Goal: Task Accomplishment & Management: Use online tool/utility

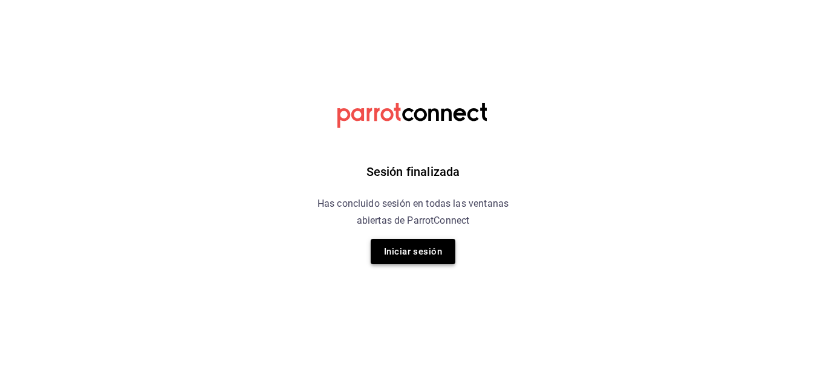
click at [448, 255] on button "Iniciar sesión" at bounding box center [413, 251] width 85 height 25
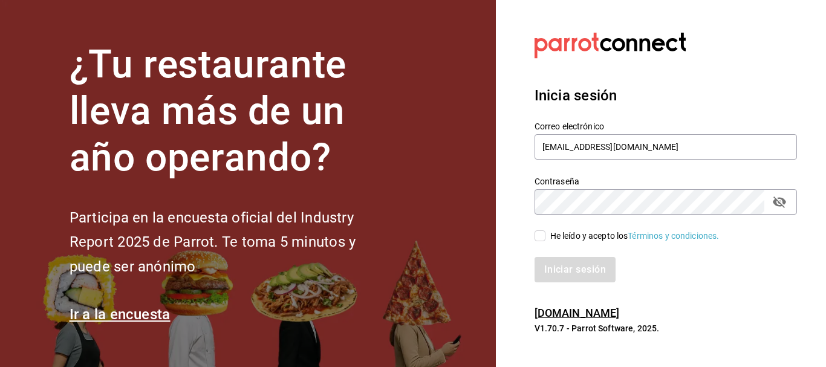
click at [541, 234] on input "He leído y acepto los Términos y condiciones." at bounding box center [540, 235] width 11 height 11
checkbox input "true"
click at [554, 266] on button "Iniciar sesión" at bounding box center [576, 269] width 82 height 25
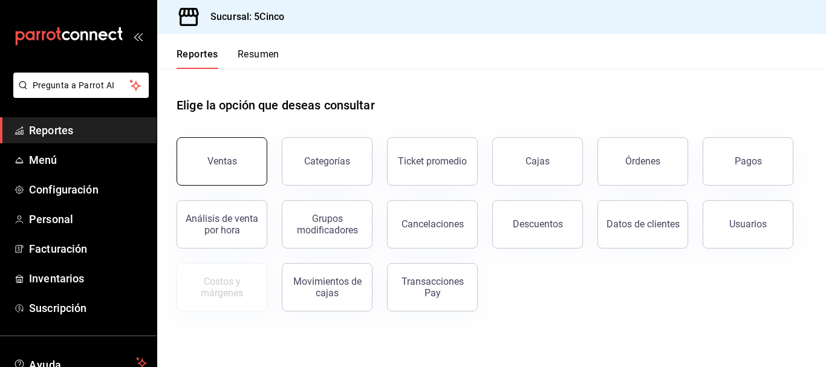
click at [244, 172] on button "Ventas" at bounding box center [222, 161] width 91 height 48
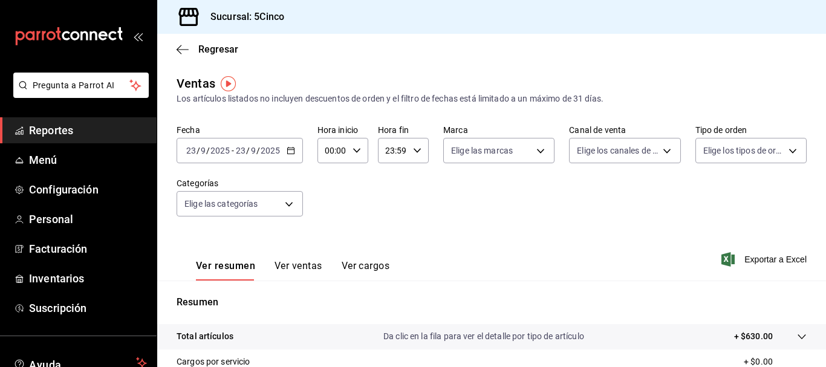
click at [289, 152] on icon "button" at bounding box center [291, 150] width 8 height 8
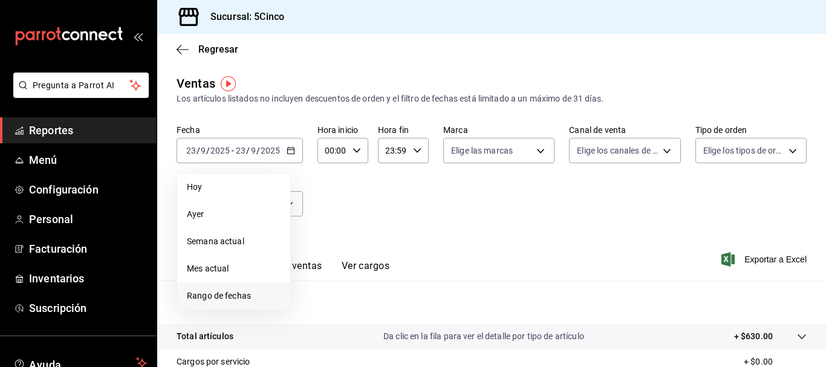
click at [248, 296] on span "Rango de fechas" at bounding box center [234, 296] width 94 height 13
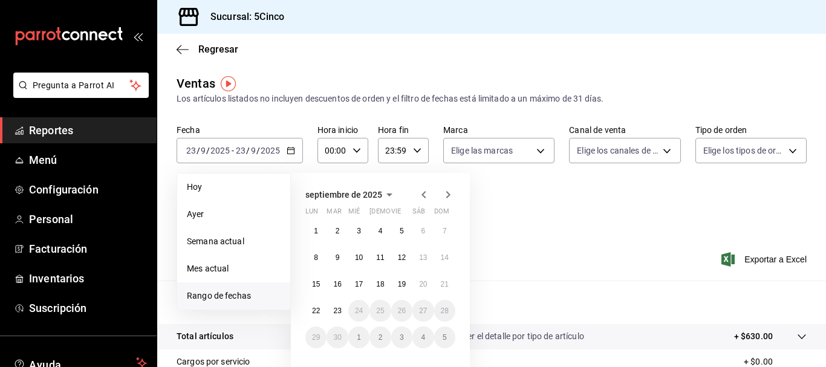
click at [420, 195] on icon "button" at bounding box center [424, 195] width 15 height 15
click at [417, 195] on icon "button" at bounding box center [424, 195] width 15 height 15
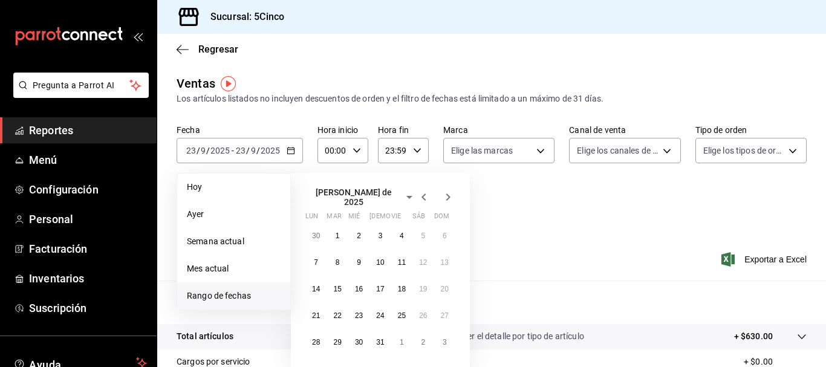
click at [417, 195] on icon "button" at bounding box center [424, 197] width 15 height 15
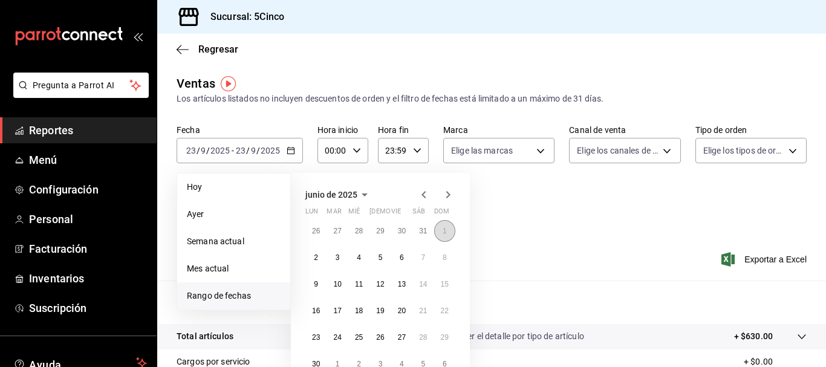
click at [447, 229] on button "1" at bounding box center [444, 231] width 21 height 22
click at [317, 360] on abbr "30" at bounding box center [316, 364] width 8 height 8
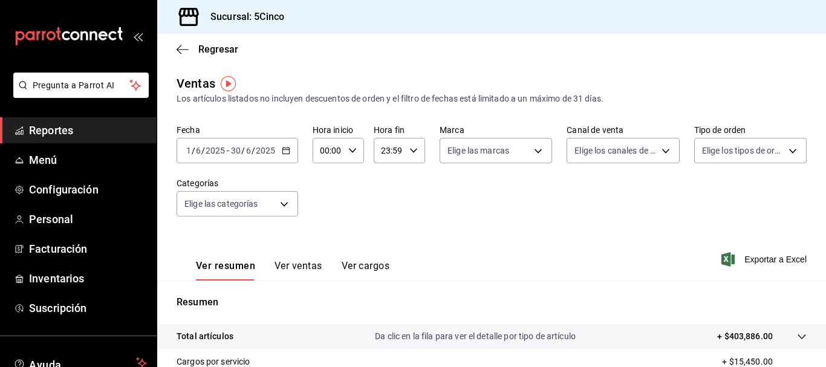
click at [339, 105] on div "Ventas Los artículos listados no incluyen descuentos de orden y el filtro de fe…" at bounding box center [491, 317] width 669 height 486
click at [302, 260] on div "Ver resumen Ver ventas Ver cargos" at bounding box center [283, 263] width 213 height 35
click at [307, 267] on button "Ver ventas" at bounding box center [299, 270] width 48 height 21
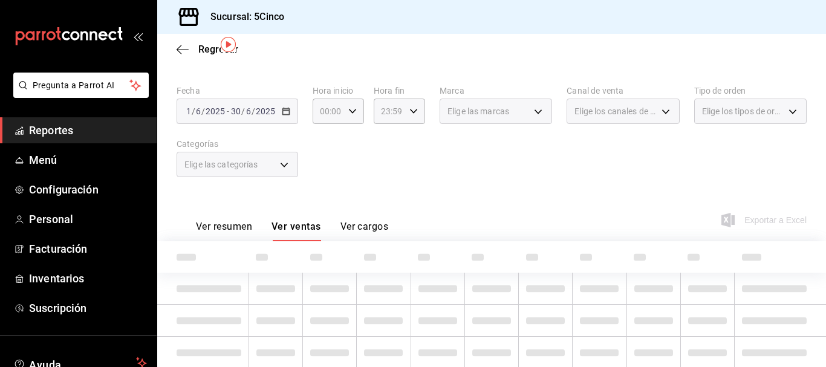
scroll to position [80, 0]
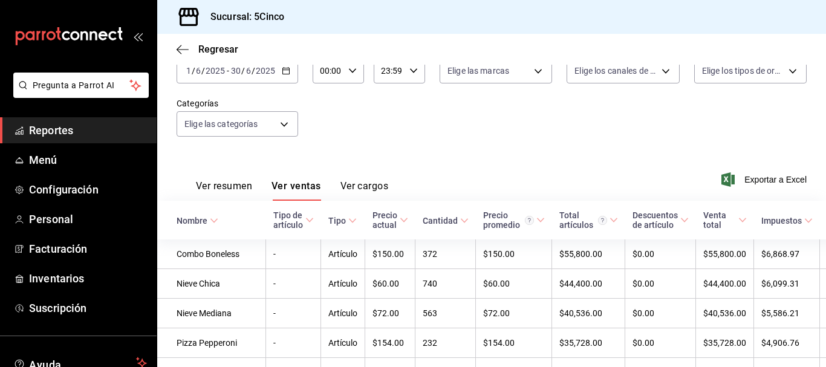
click at [425, 221] on div "Cantidad" at bounding box center [440, 221] width 35 height 10
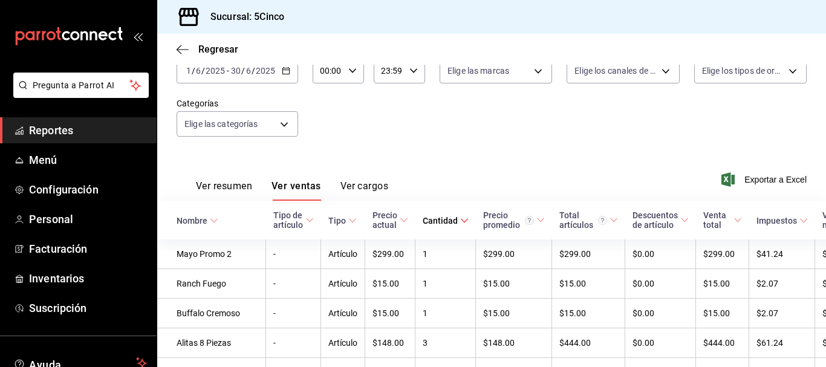
click at [424, 221] on div "Cantidad" at bounding box center [440, 221] width 35 height 10
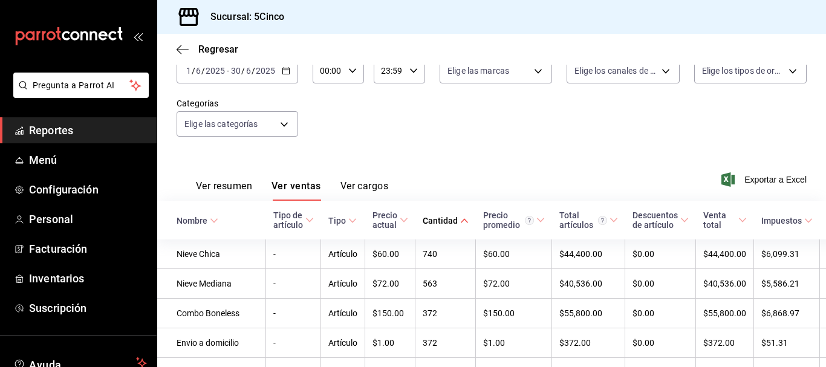
click at [429, 179] on div "Ver resumen Ver ventas Ver cargos Exportar a Excel" at bounding box center [491, 176] width 669 height 50
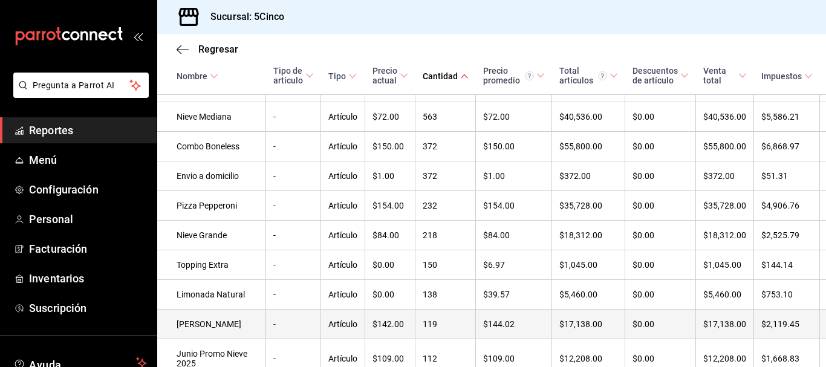
scroll to position [242, 0]
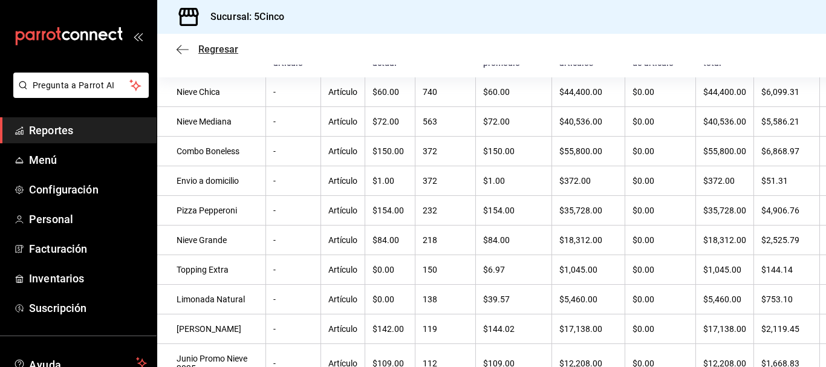
click at [186, 53] on icon "button" at bounding box center [183, 49] width 12 height 11
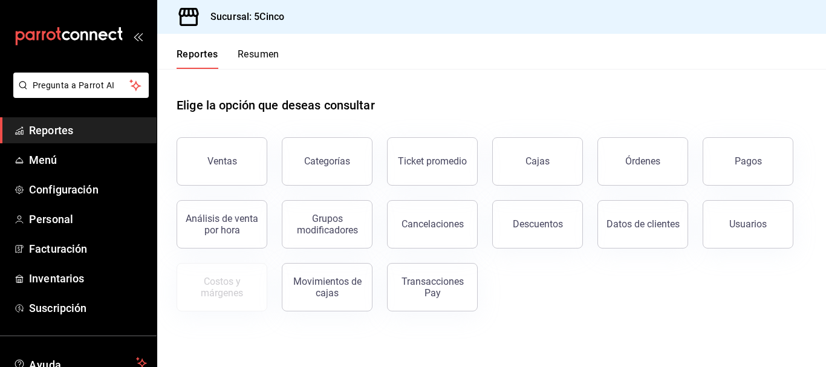
click at [269, 56] on button "Resumen" at bounding box center [259, 58] width 42 height 21
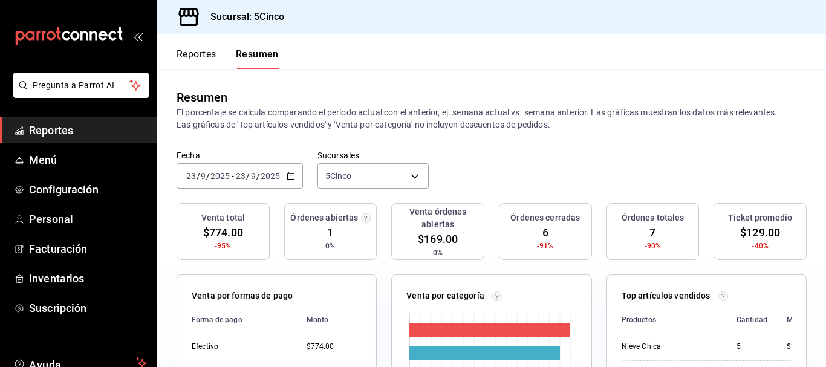
click at [189, 48] on button "Reportes" at bounding box center [197, 58] width 40 height 21
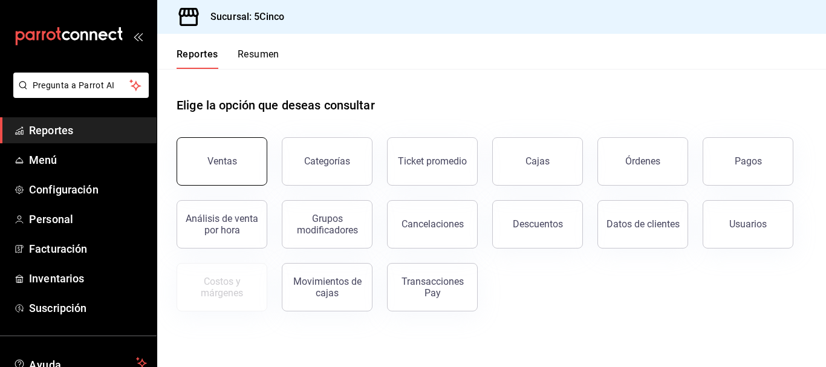
click at [221, 155] on button "Ventas" at bounding box center [222, 161] width 91 height 48
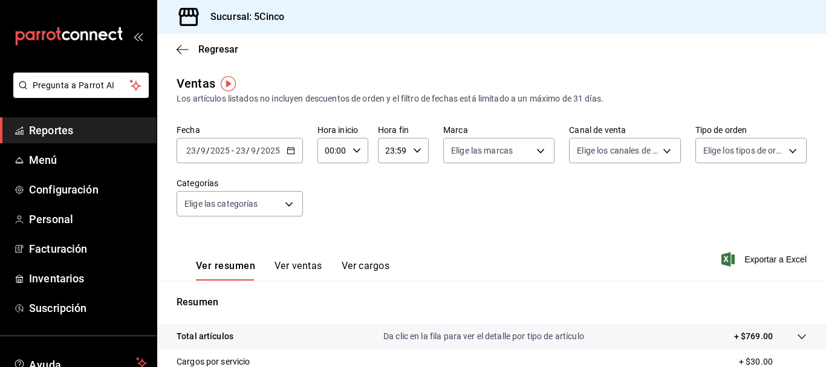
click at [293, 154] on \(Stroke\) "button" at bounding box center [290, 151] width 7 height 7
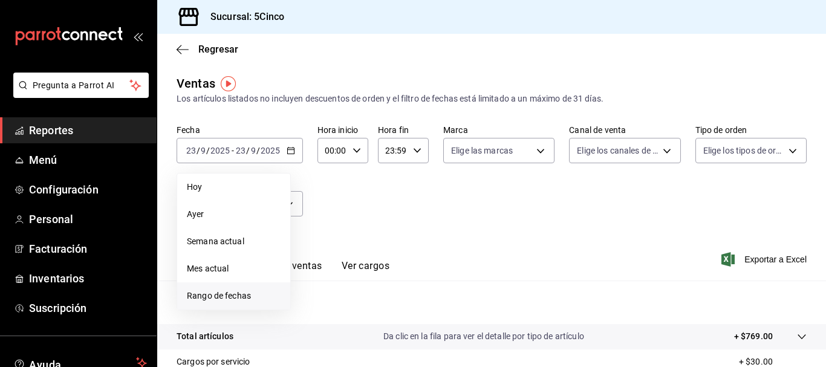
click at [256, 290] on span "Rango de fechas" at bounding box center [234, 296] width 94 height 13
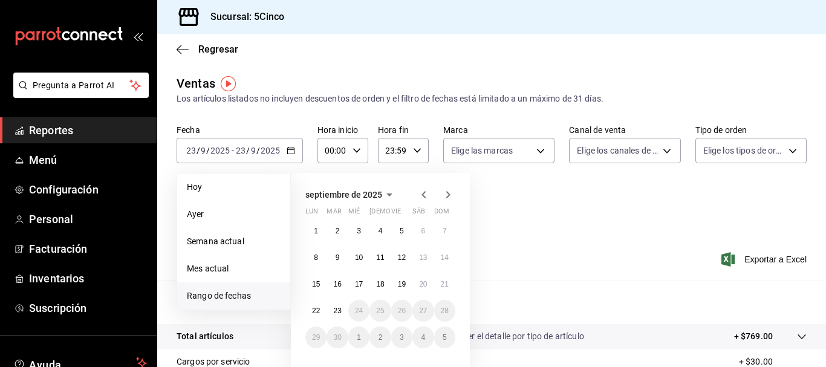
click at [422, 198] on icon "button" at bounding box center [424, 195] width 15 height 15
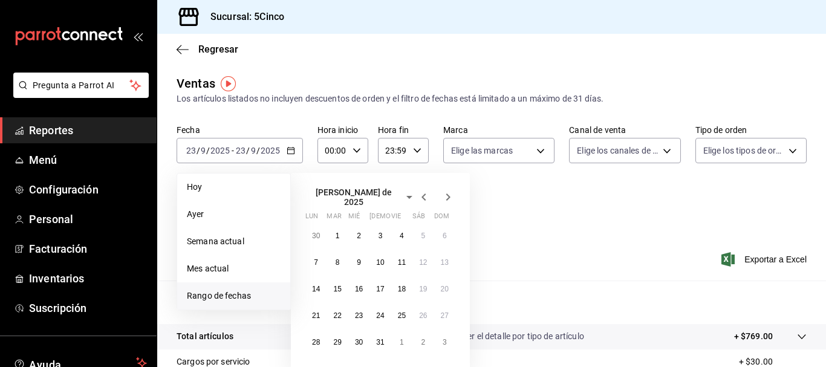
click at [422, 198] on icon "button" at bounding box center [424, 197] width 15 height 15
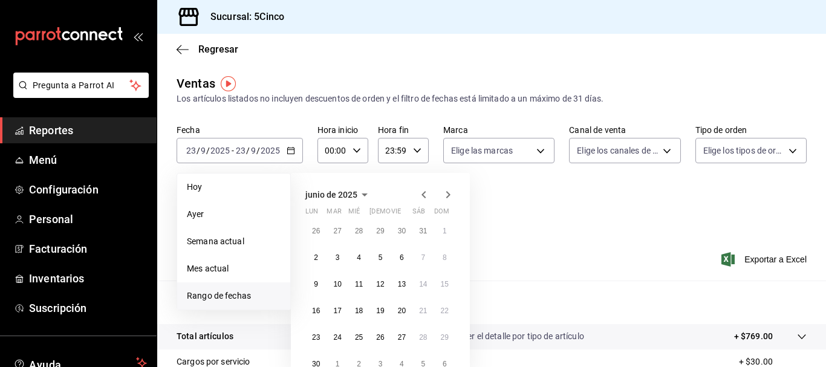
click at [422, 198] on icon "button" at bounding box center [424, 195] width 15 height 15
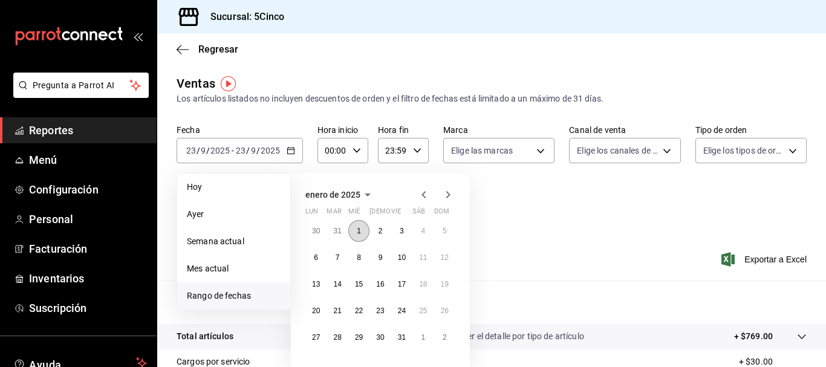
click at [362, 230] on button "1" at bounding box center [358, 231] width 21 height 22
click at [449, 196] on icon "button" at bounding box center [448, 194] width 4 height 7
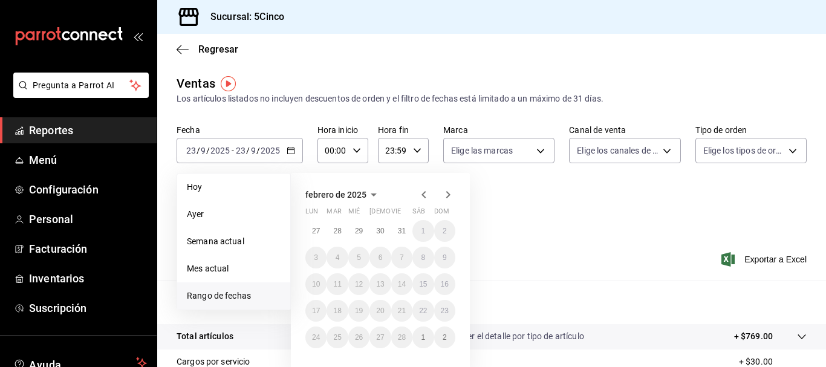
click at [449, 196] on icon "button" at bounding box center [448, 194] width 4 height 7
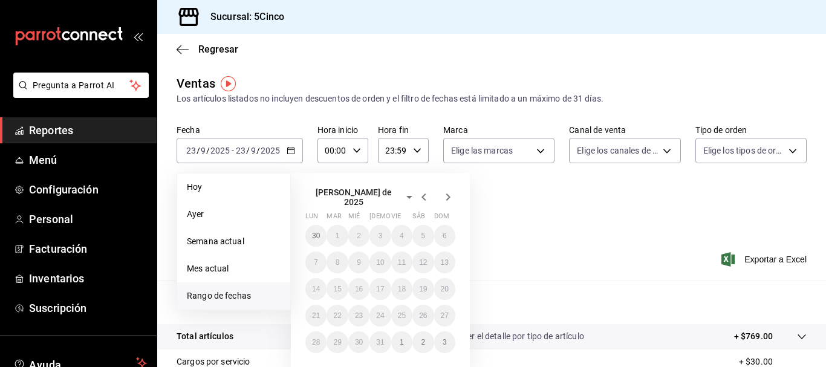
click at [449, 196] on icon "button" at bounding box center [448, 197] width 4 height 7
click at [449, 196] on icon "button" at bounding box center [448, 194] width 4 height 7
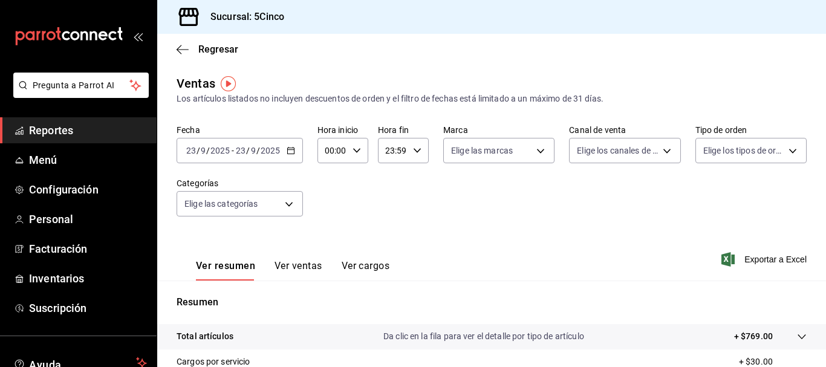
click at [290, 143] on div "2025-09-23 23 / 9 / 2025 - 2025-09-23 23 / 9 / 2025" at bounding box center [240, 150] width 126 height 25
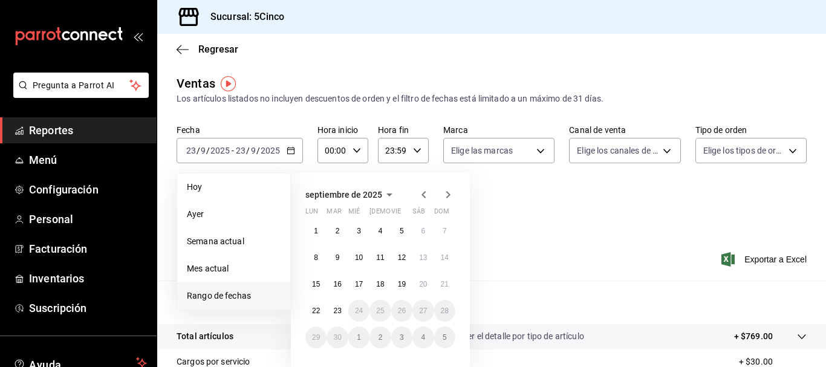
click at [425, 196] on icon "button" at bounding box center [424, 195] width 15 height 15
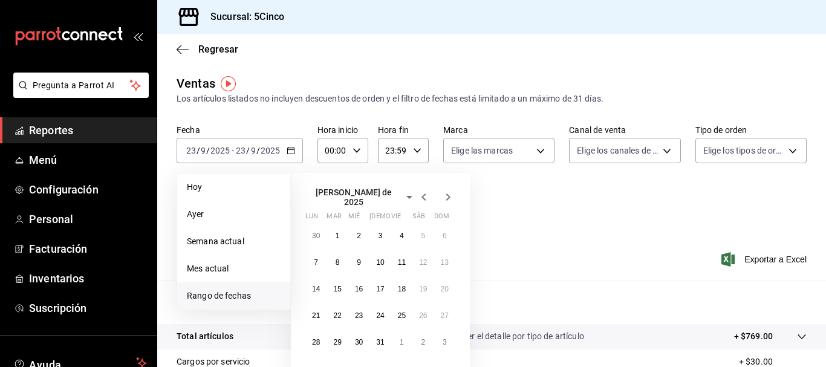
click at [425, 196] on icon "button" at bounding box center [424, 197] width 15 height 15
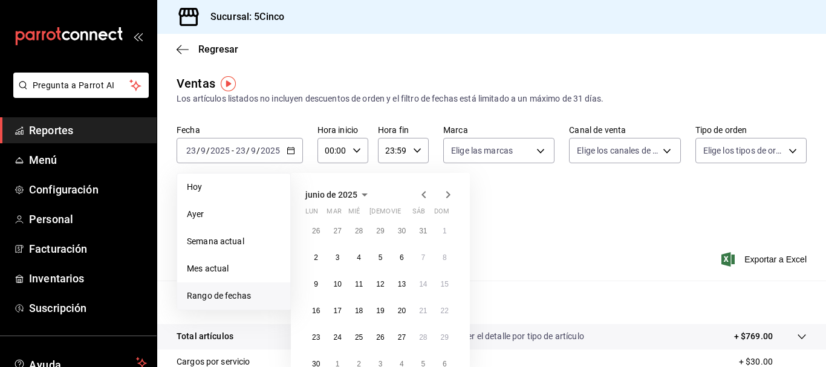
click at [425, 196] on icon "button" at bounding box center [424, 195] width 15 height 15
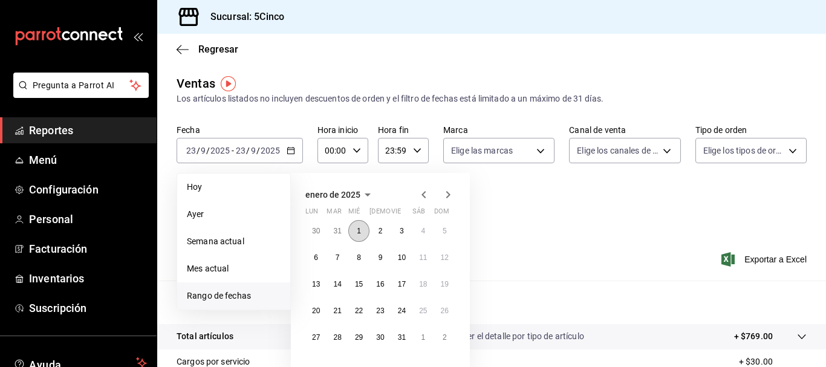
click at [368, 231] on button "1" at bounding box center [358, 231] width 21 height 22
click at [452, 194] on icon "button" at bounding box center [448, 195] width 15 height 15
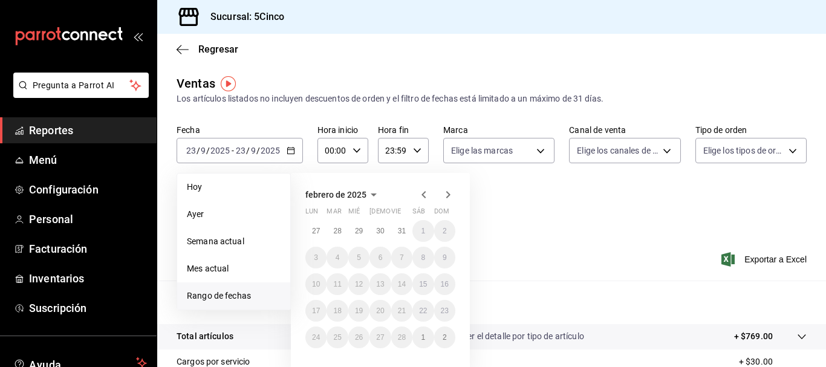
click at [452, 194] on icon "button" at bounding box center [448, 195] width 15 height 15
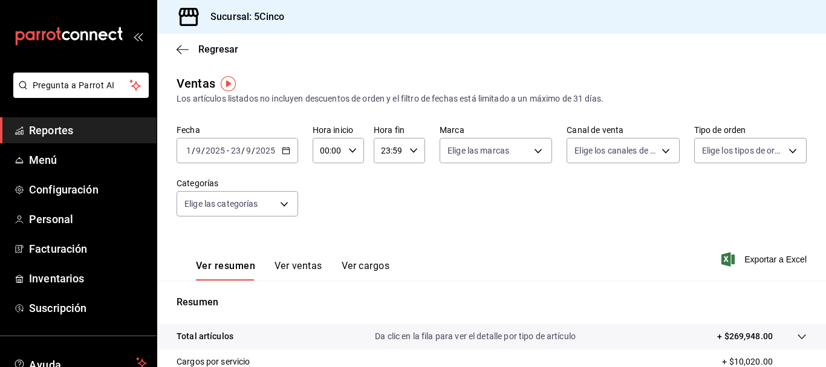
click at [198, 151] on input "9" at bounding box center [198, 151] width 6 height 10
click at [195, 148] on input "9" at bounding box center [198, 151] width 6 height 10
click at [197, 149] on input "9" at bounding box center [198, 151] width 6 height 10
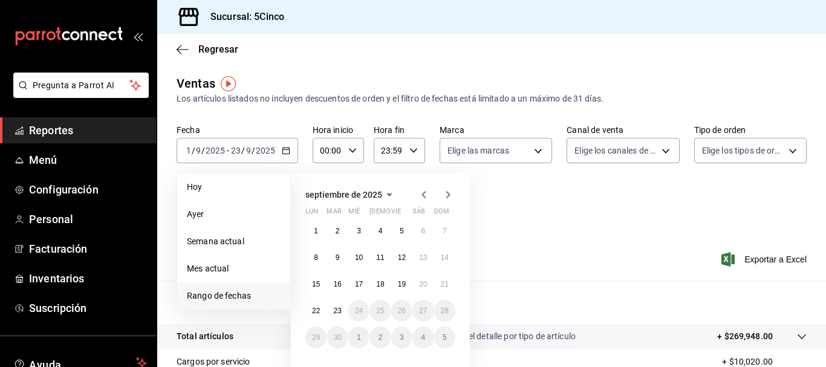
click at [426, 192] on icon "button" at bounding box center [424, 194] width 4 height 7
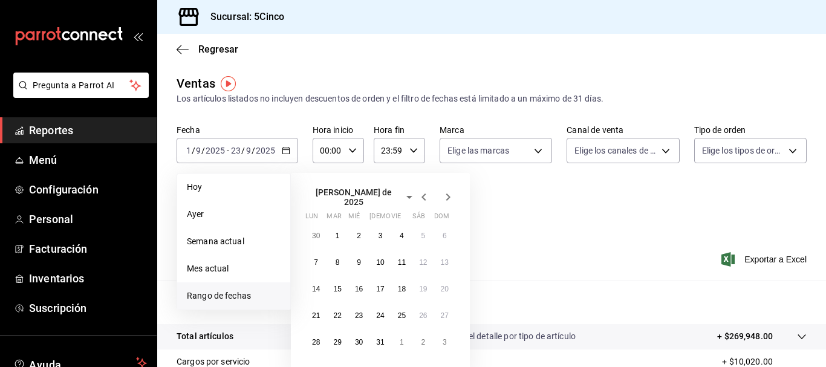
click at [426, 194] on icon "button" at bounding box center [424, 197] width 4 height 7
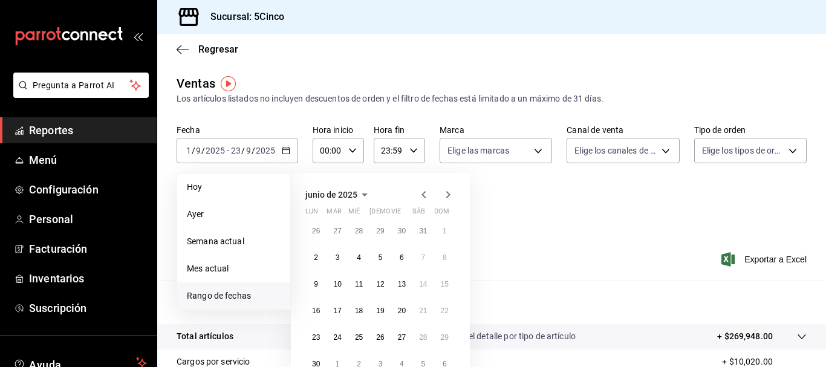
click at [426, 192] on icon "button" at bounding box center [424, 194] width 4 height 7
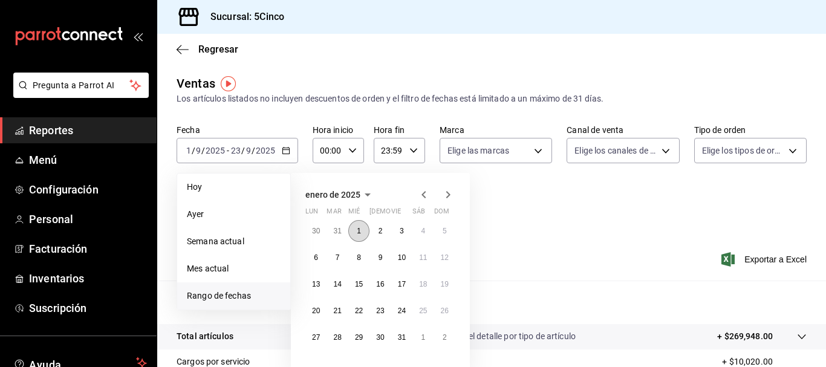
click at [359, 229] on abbr "1" at bounding box center [359, 231] width 4 height 8
click at [445, 193] on icon "button" at bounding box center [448, 195] width 15 height 15
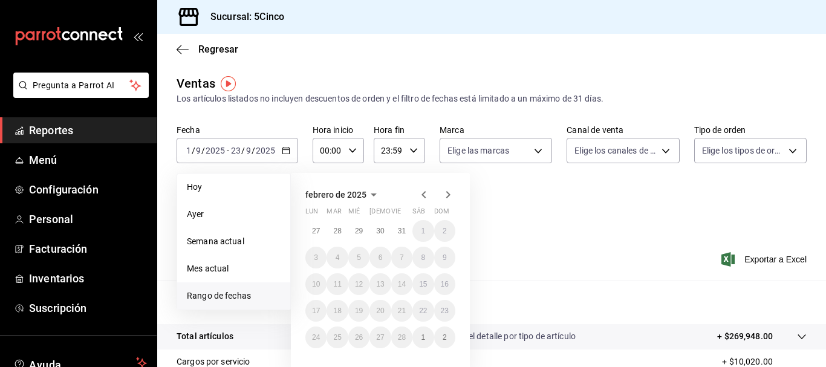
click at [445, 193] on icon "button" at bounding box center [448, 195] width 15 height 15
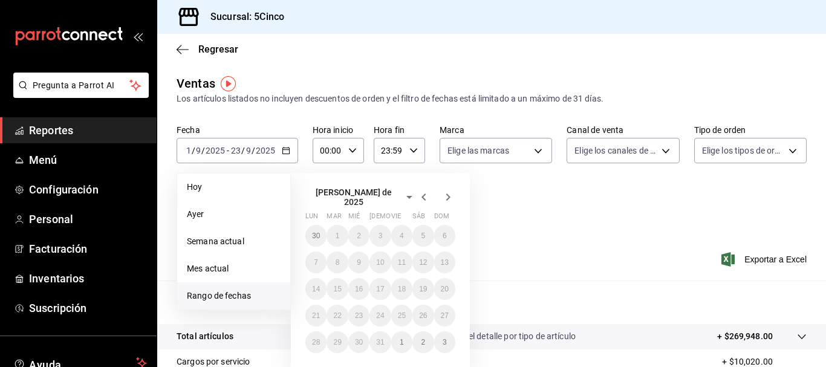
click at [445, 193] on icon "button" at bounding box center [448, 197] width 15 height 15
click at [445, 193] on icon "button" at bounding box center [448, 195] width 15 height 15
click at [495, 200] on div "septiembre de 2025 lun mar mié jue vie sáb dom 1 2 3 4 5 6 7 8 9 10 11 12 13 14…" at bounding box center [397, 262] width 212 height 199
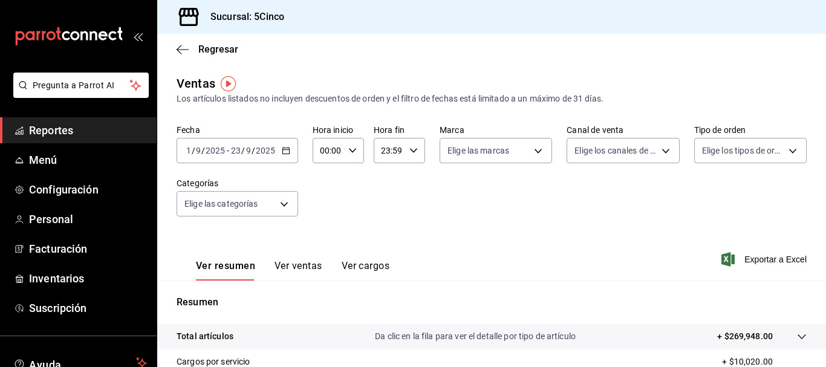
drag, startPoint x: 199, startPoint y: 152, endPoint x: 183, endPoint y: 147, distance: 17.2
click at [183, 55] on div "Regresar" at bounding box center [491, 49] width 669 height 31
click at [177, 50] on icon "button" at bounding box center [179, 49] width 5 height 9
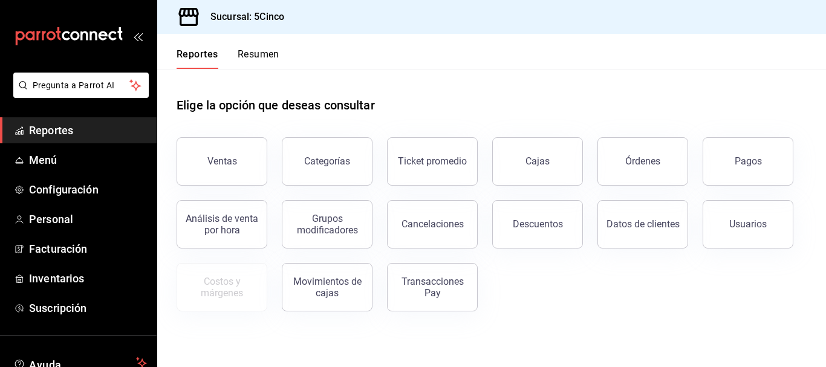
click at [249, 56] on button "Resumen" at bounding box center [259, 58] width 42 height 21
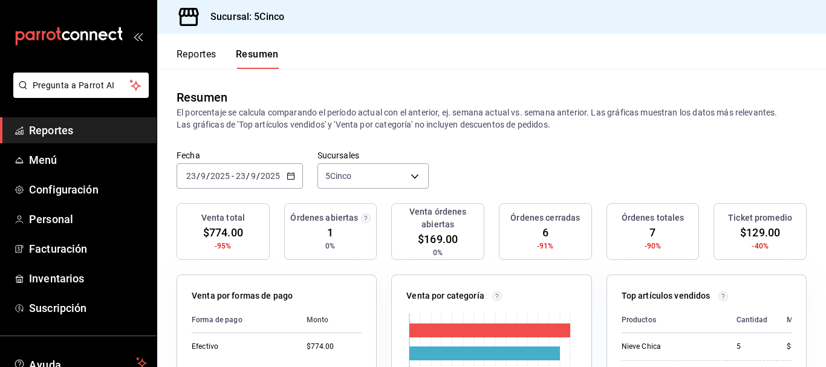
click at [290, 177] on icon "button" at bounding box center [291, 176] width 8 height 8
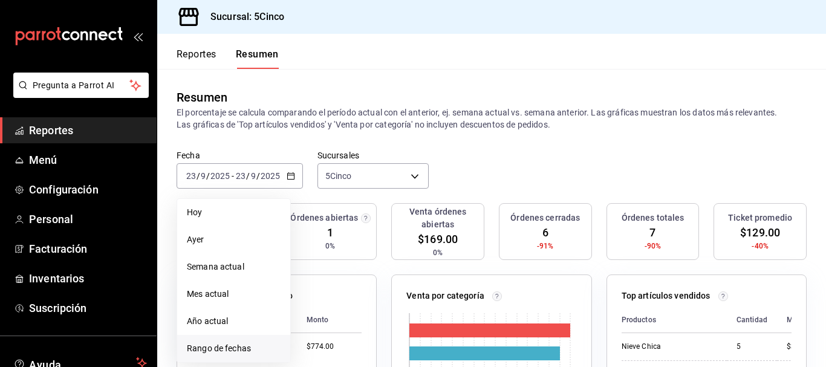
click at [238, 349] on span "Rango de fechas" at bounding box center [234, 348] width 94 height 13
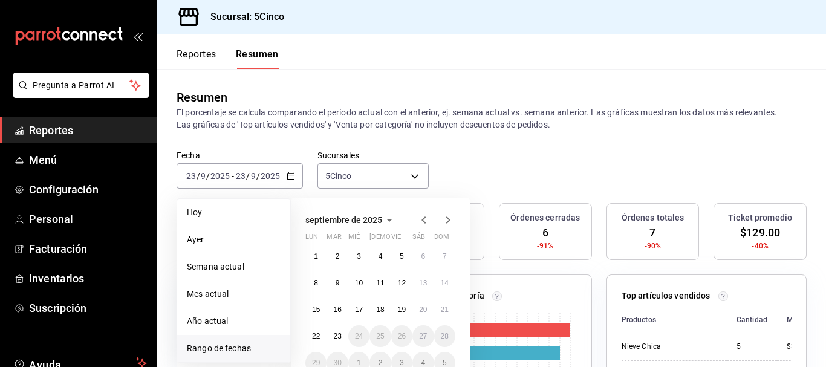
click at [197, 342] on li "Rango de fechas" at bounding box center [233, 348] width 113 height 27
click at [424, 219] on icon "button" at bounding box center [424, 220] width 4 height 7
click at [424, 218] on icon "button" at bounding box center [424, 220] width 4 height 7
click at [425, 218] on icon "button" at bounding box center [424, 220] width 4 height 7
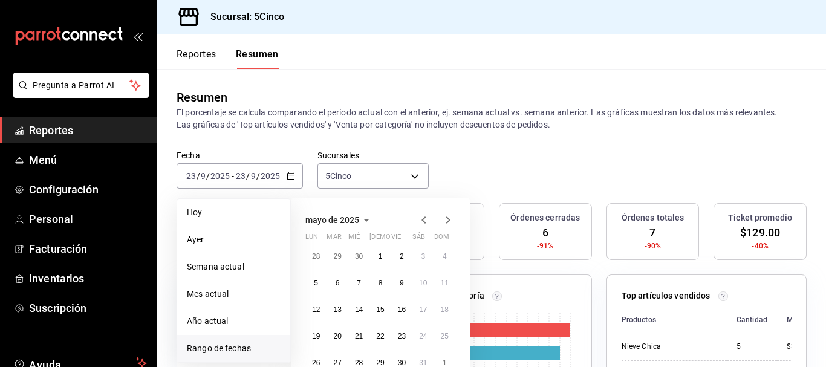
click at [425, 218] on icon "button" at bounding box center [424, 220] width 4 height 7
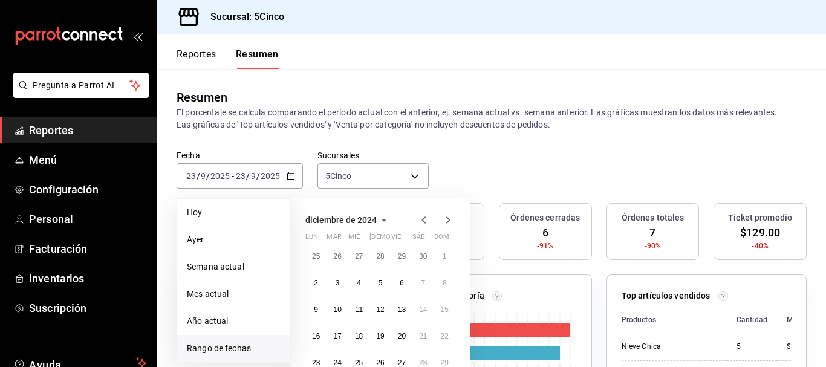
click at [454, 219] on icon "button" at bounding box center [448, 220] width 15 height 15
click at [363, 253] on button "1" at bounding box center [358, 257] width 21 height 22
click at [445, 220] on icon "button" at bounding box center [448, 220] width 15 height 15
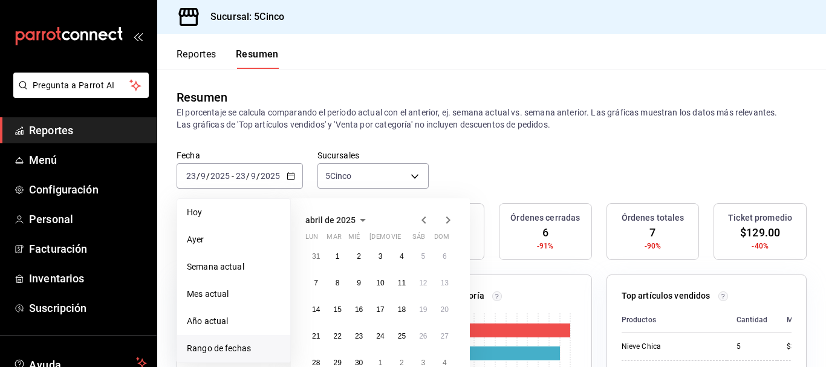
click at [445, 220] on icon "button" at bounding box center [448, 220] width 15 height 15
click at [445, 220] on icon "button" at bounding box center [448, 222] width 15 height 15
click at [445, 220] on icon "button" at bounding box center [448, 220] width 15 height 15
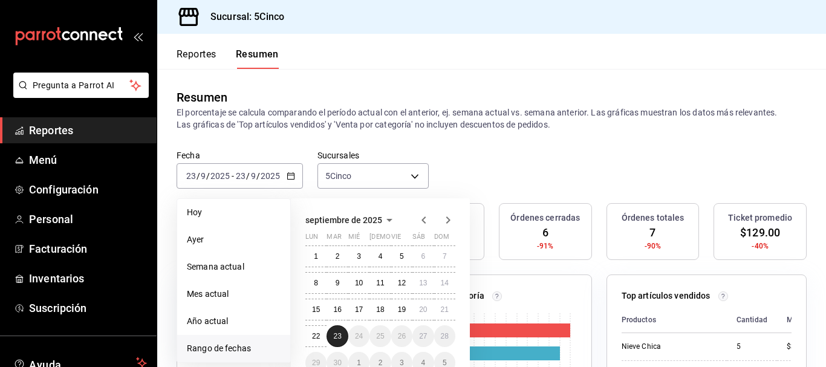
click at [331, 335] on button "23" at bounding box center [337, 336] width 21 height 22
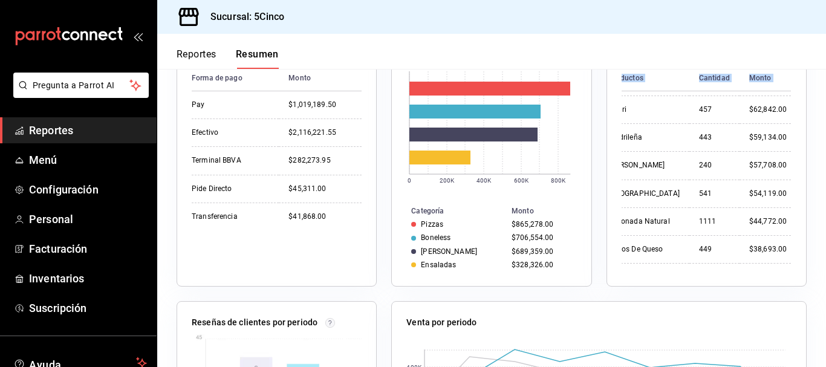
scroll to position [387, 18]
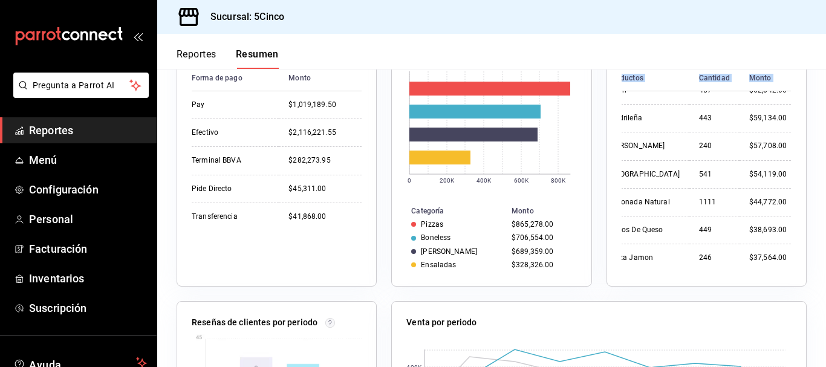
drag, startPoint x: 616, startPoint y: 105, endPoint x: 795, endPoint y: 269, distance: 243.2
click at [795, 269] on div "Top artículos vendidos Productos Cantidad Monto Combo Boneless 3625 $538,794.00…" at bounding box center [707, 160] width 200 height 254
copy thead "Productos Cantidad Monto"
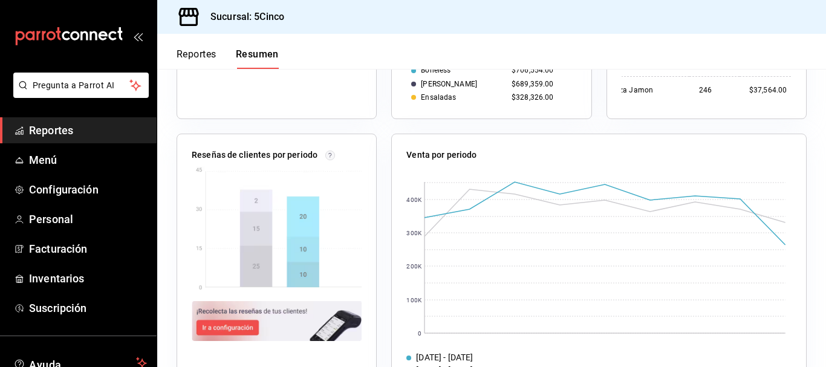
scroll to position [449, 0]
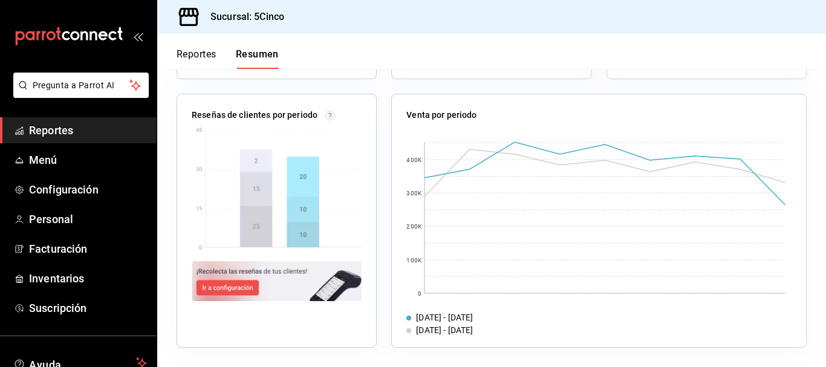
click at [196, 45] on div "Reportes Resumen" at bounding box center [218, 51] width 122 height 35
click at [196, 53] on button "Reportes" at bounding box center [197, 58] width 40 height 21
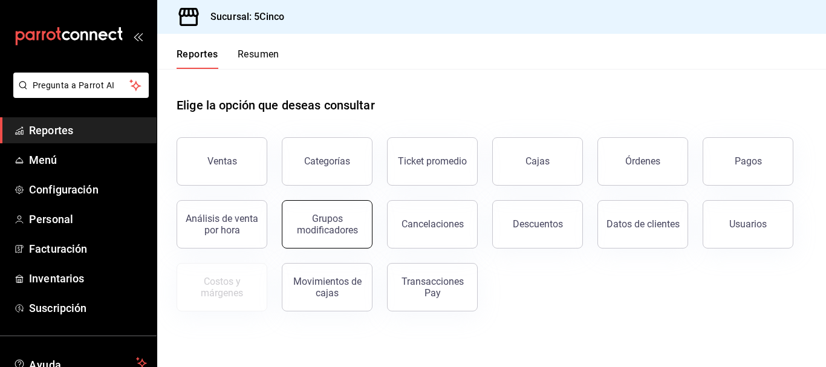
click at [333, 230] on div "Grupos modificadores" at bounding box center [327, 224] width 75 height 23
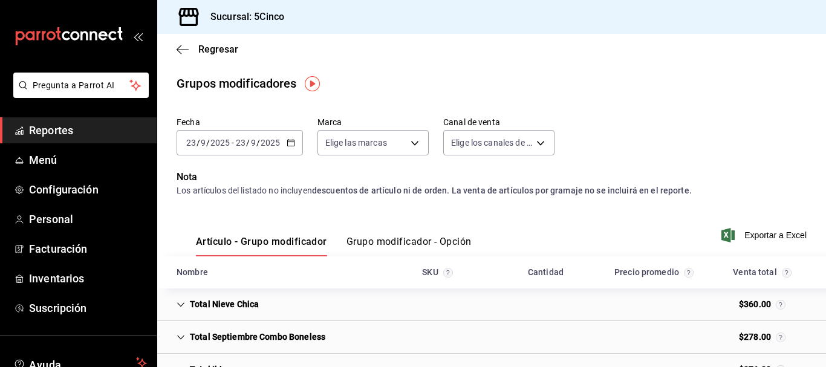
click at [290, 142] on icon "button" at bounding box center [291, 143] width 8 height 8
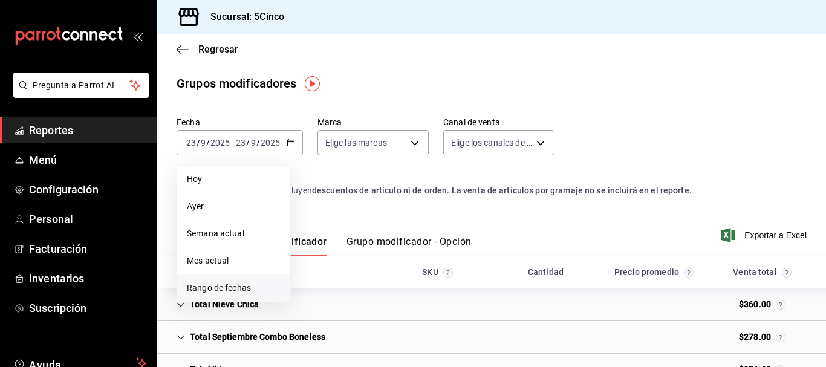
click at [235, 282] on span "Rango de fechas" at bounding box center [234, 288] width 94 height 13
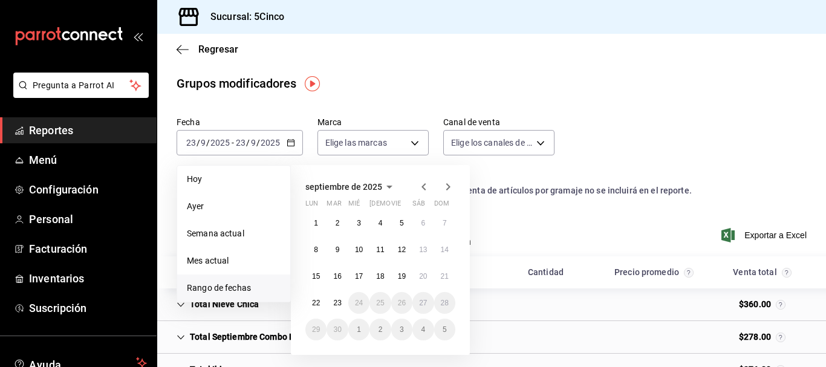
click at [423, 189] on icon "button" at bounding box center [424, 186] width 4 height 7
click at [397, 220] on button "1" at bounding box center [401, 223] width 21 height 22
click at [448, 326] on abbr "31" at bounding box center [445, 329] width 8 height 8
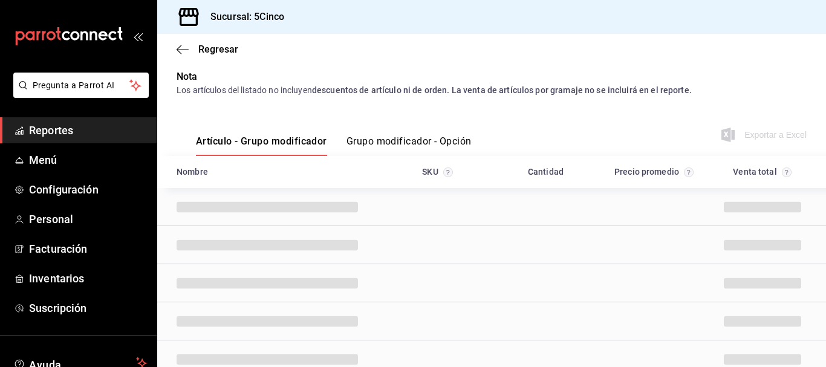
scroll to position [121, 0]
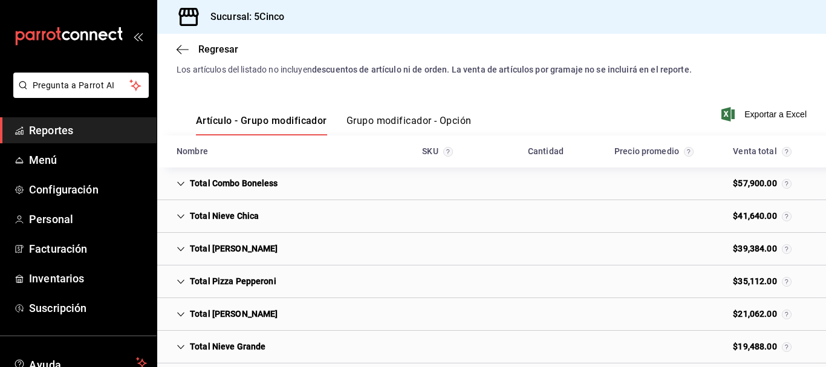
click at [183, 184] on icon "Cell" at bounding box center [181, 184] width 8 height 8
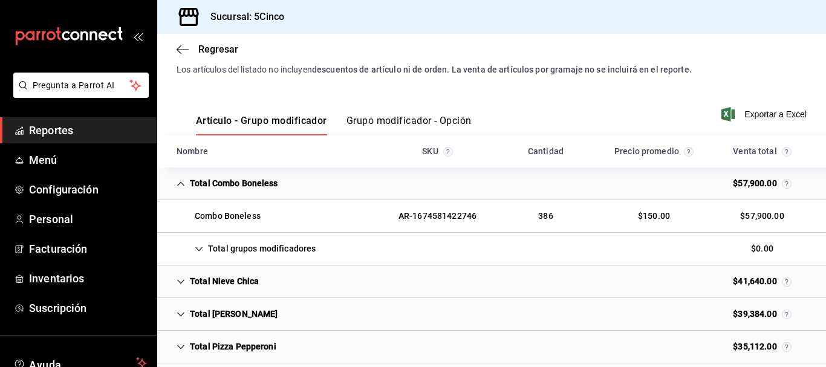
click at [200, 252] on icon "Cell" at bounding box center [199, 249] width 8 height 8
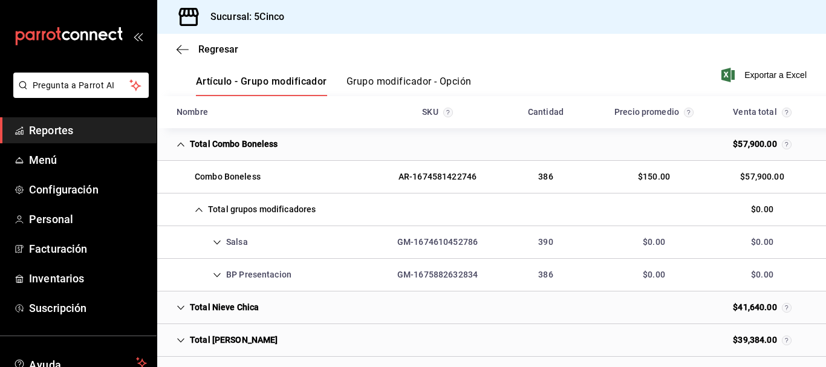
scroll to position [181, 0]
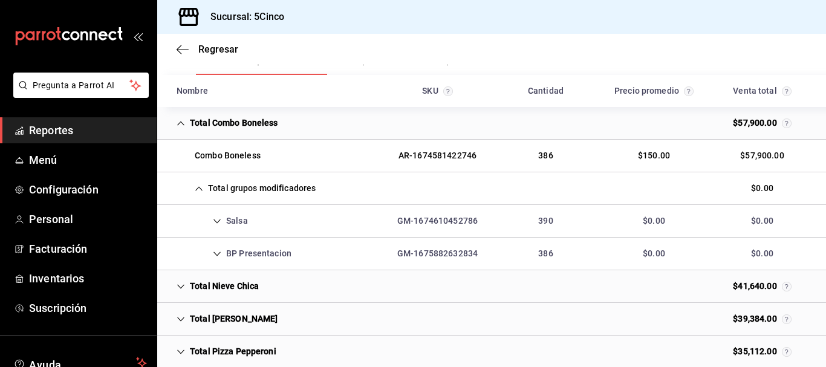
click at [219, 221] on icon "Cell" at bounding box center [217, 221] width 8 height 8
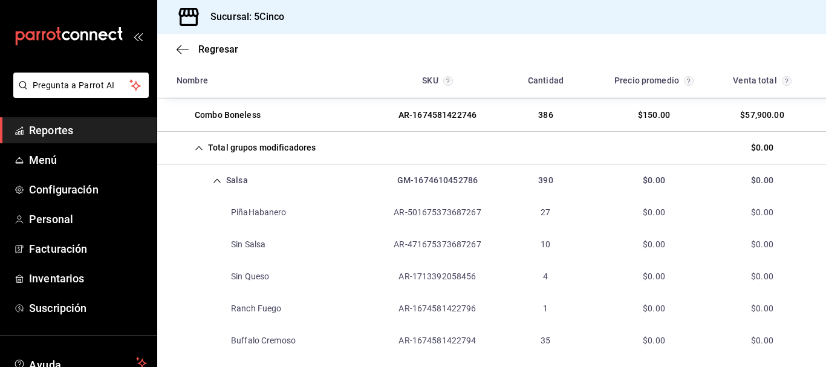
scroll to position [302, 0]
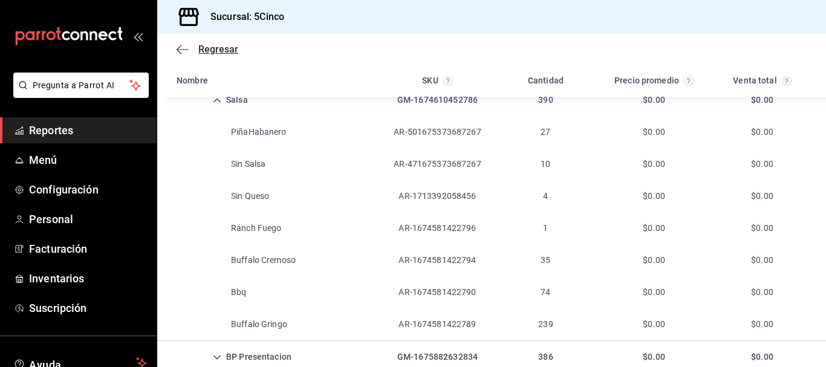
click at [186, 52] on icon "button" at bounding box center [183, 49] width 12 height 11
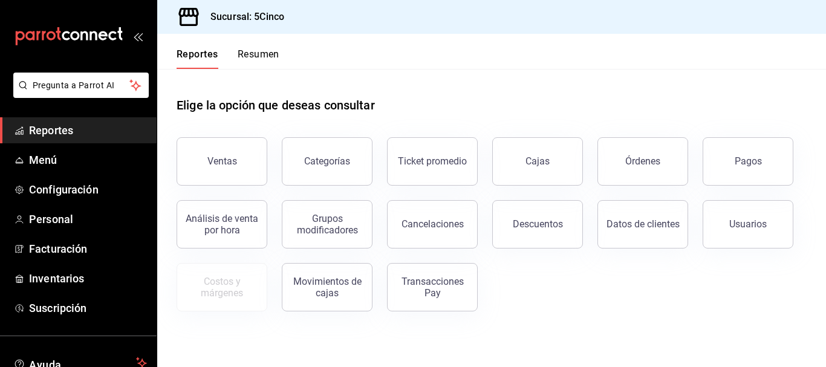
click at [256, 63] on button "Resumen" at bounding box center [259, 58] width 42 height 21
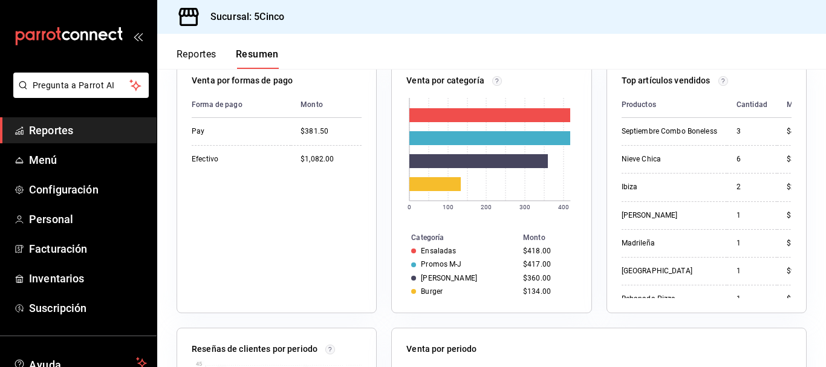
scroll to position [242, 0]
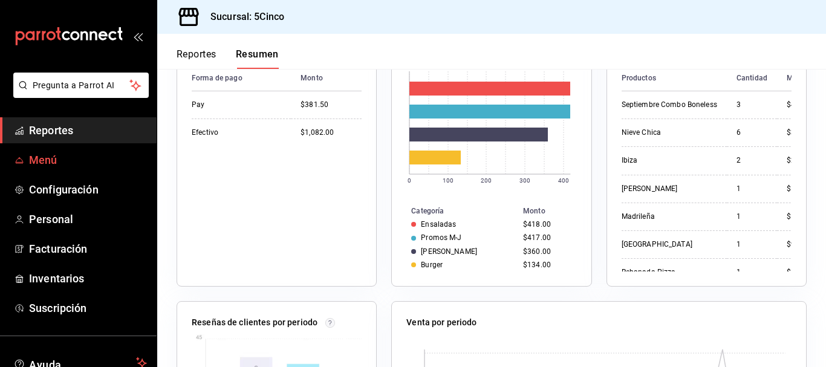
click at [53, 162] on span "Menú" at bounding box center [88, 160] width 118 height 16
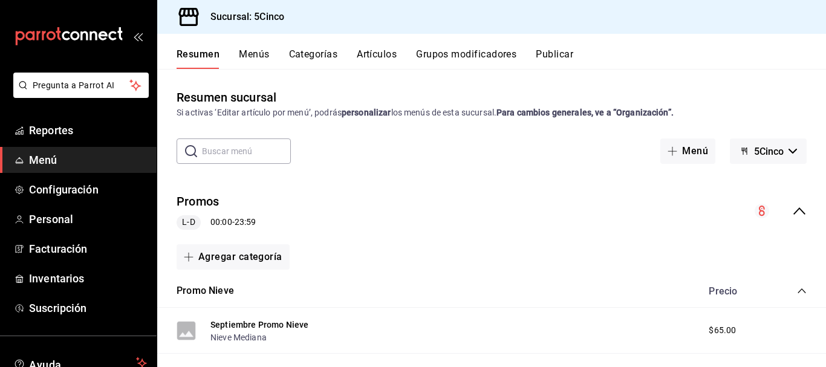
click at [392, 56] on button "Artículos" at bounding box center [377, 58] width 40 height 21
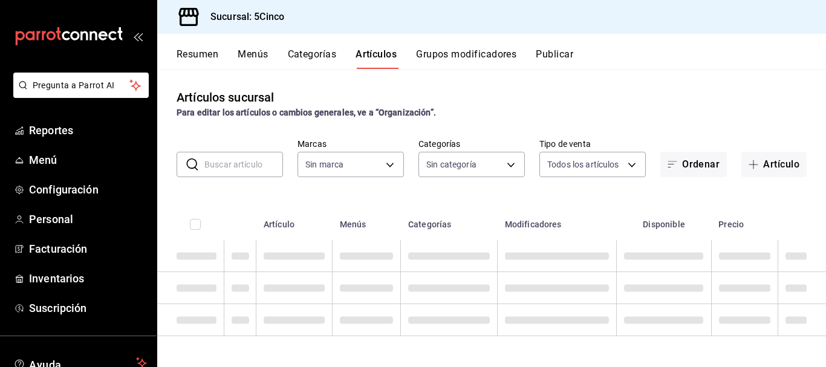
click at [224, 160] on input "text" at bounding box center [243, 164] width 79 height 24
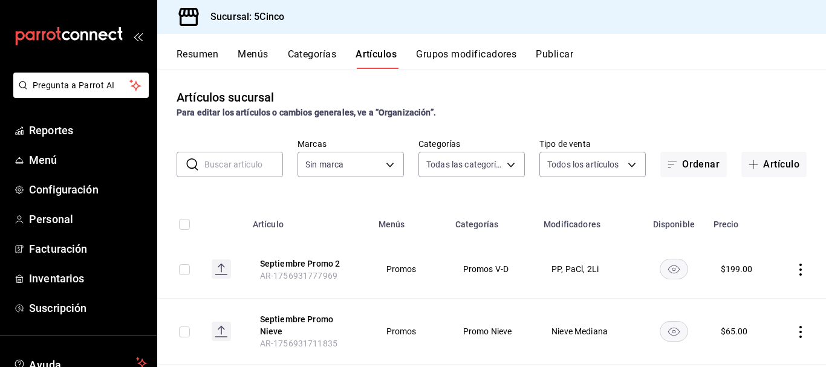
type input "46ded28d-c232-4de3-ae2a-5f55cd3dd250,c1ac402c-f3d0-463d-9a97-cfde7c406cde,d6bdd…"
type input "8f35f587-e462-420b-a761-ee9f60806f21"
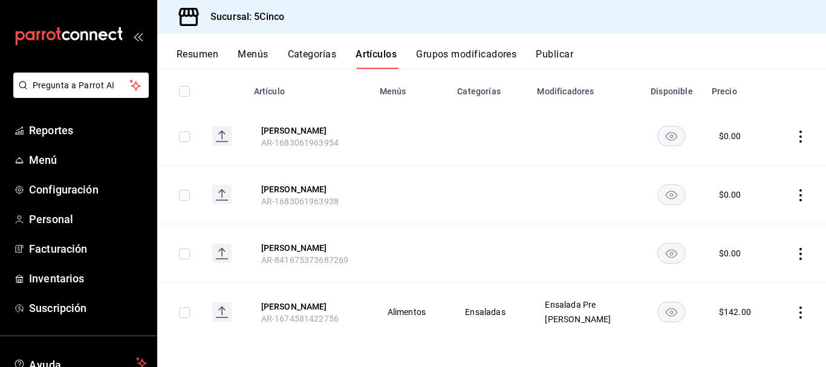
scroll to position [137, 0]
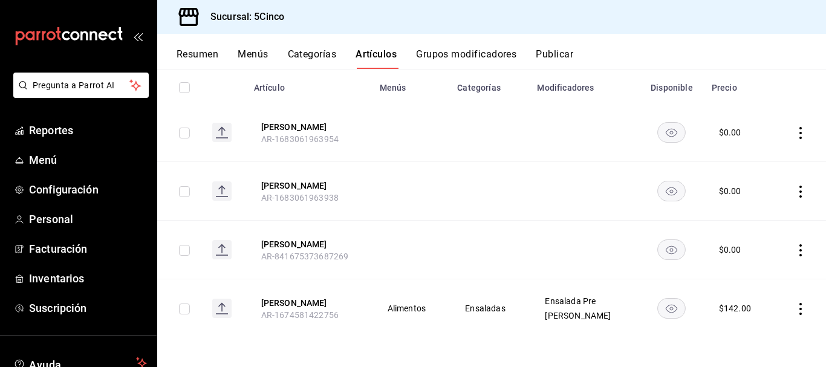
type input "MELFI"
